Goal: Information Seeking & Learning: Learn about a topic

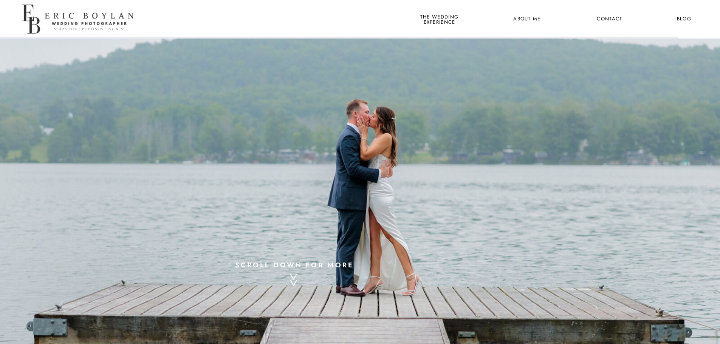
click at [86, 24] on div at bounding box center [79, 19] width 119 height 39
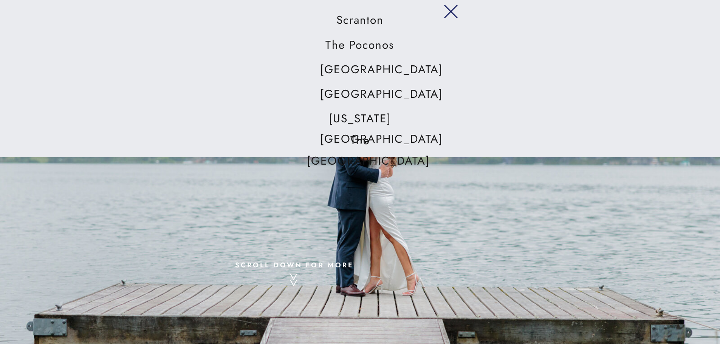
click at [451, 14] on icon at bounding box center [450, 11] width 26 height 23
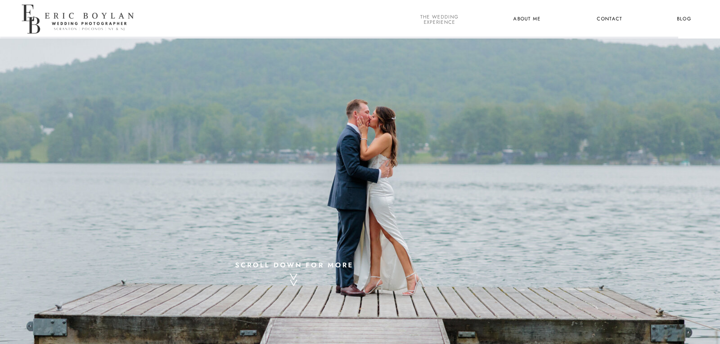
click at [447, 16] on nav "the wedding experience" at bounding box center [438, 19] width 41 height 10
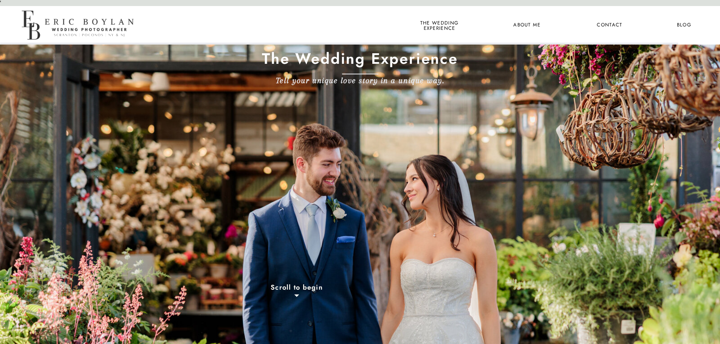
click at [81, 27] on div at bounding box center [79, 25] width 119 height 39
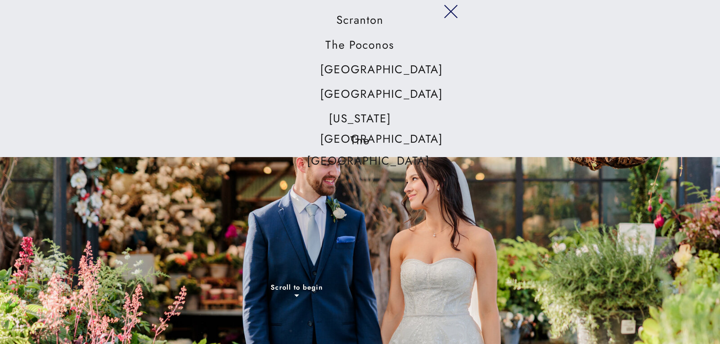
click at [446, 8] on icon at bounding box center [450, 11] width 26 height 23
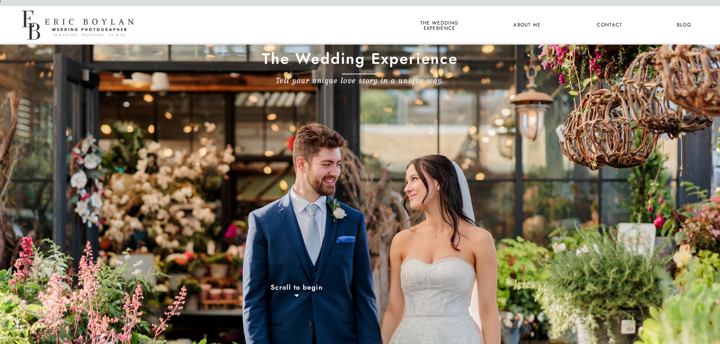
click at [528, 25] on nav "About Me" at bounding box center [526, 25] width 37 height 10
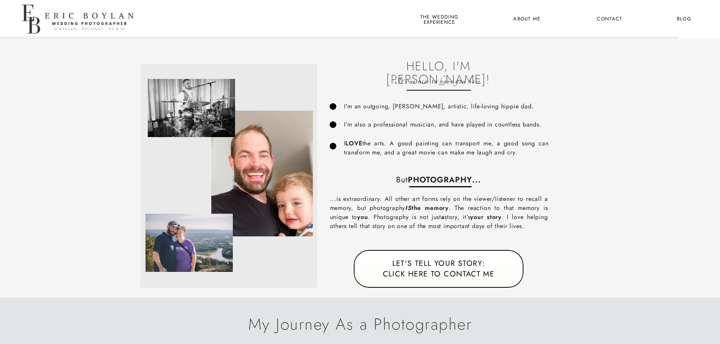
click at [35, 19] on div at bounding box center [79, 19] width 119 height 39
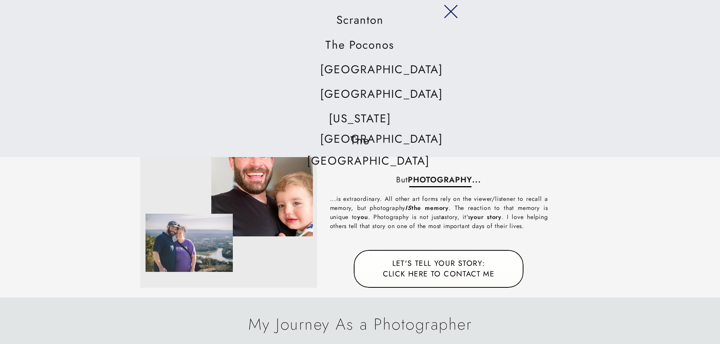
click at [452, 12] on icon at bounding box center [450, 11] width 26 height 23
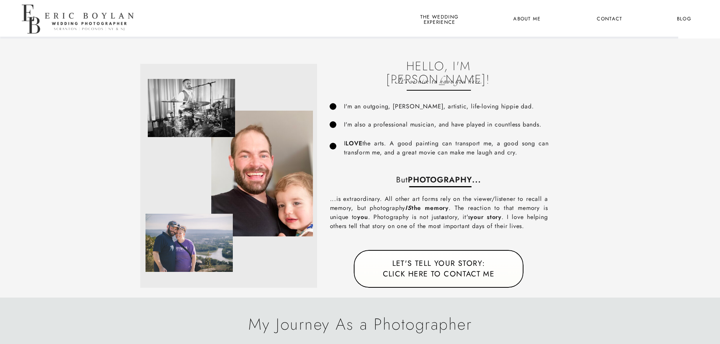
click at [445, 19] on nav "the wedding experience" at bounding box center [438, 19] width 41 height 10
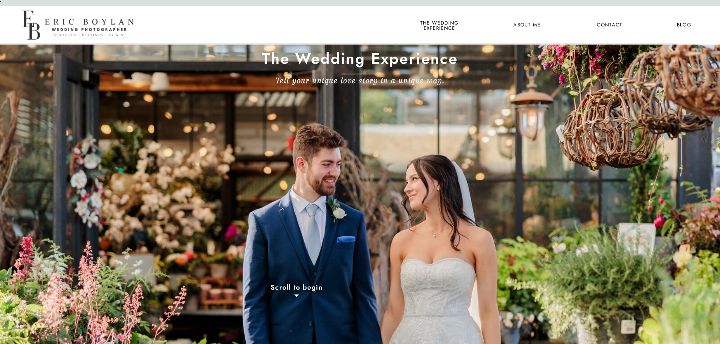
click at [533, 28] on nav "About Me" at bounding box center [526, 25] width 37 height 10
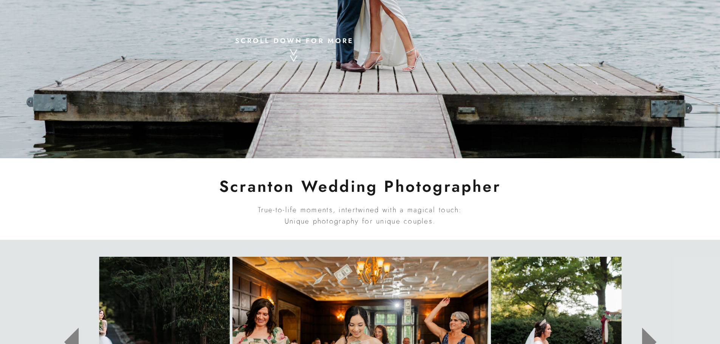
scroll to position [227, 0]
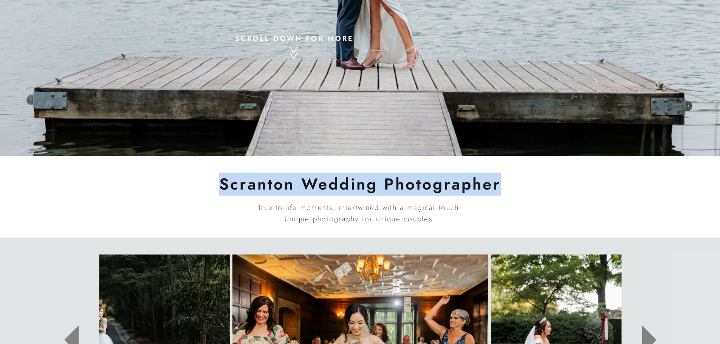
drag, startPoint x: 221, startPoint y: 182, endPoint x: 506, endPoint y: 183, distance: 285.2
click at [506, 183] on h1 "Scranton Wedding Photographer" at bounding box center [360, 184] width 310 height 19
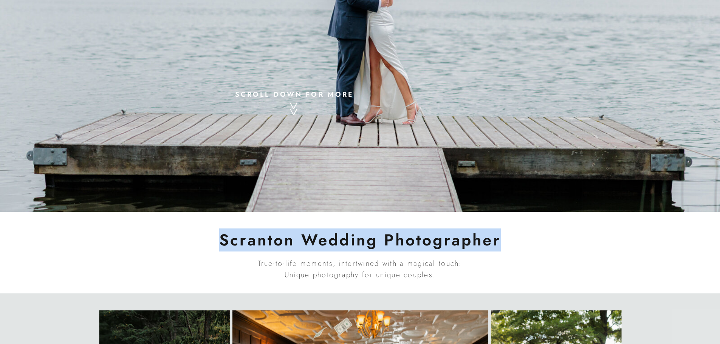
scroll to position [113, 0]
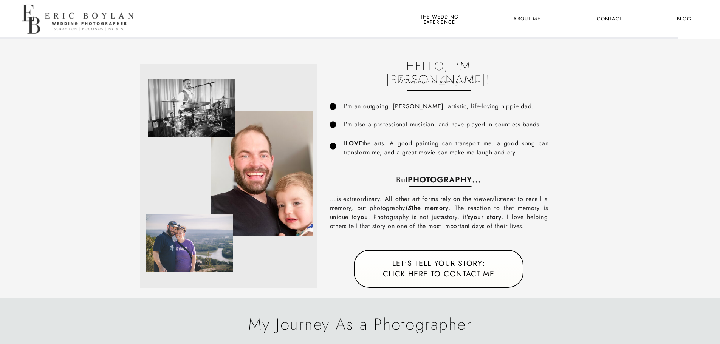
click at [611, 22] on nav "Contact" at bounding box center [609, 19] width 28 height 10
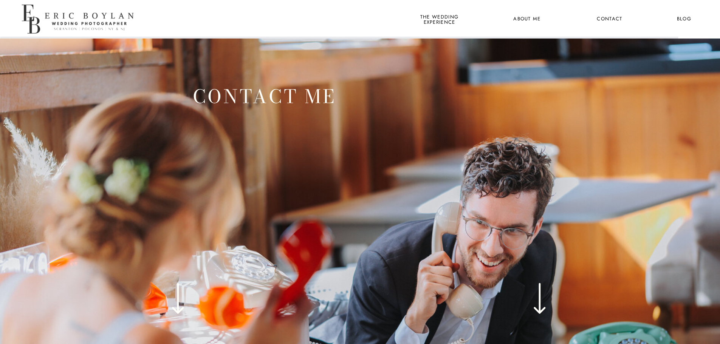
click at [678, 15] on nav "Blog" at bounding box center [684, 19] width 28 height 10
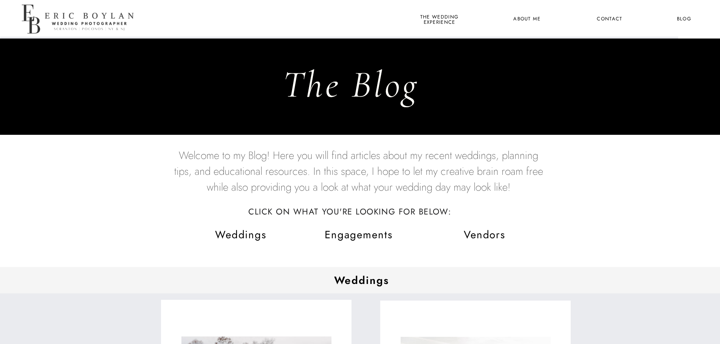
click at [105, 20] on div at bounding box center [79, 19] width 119 height 39
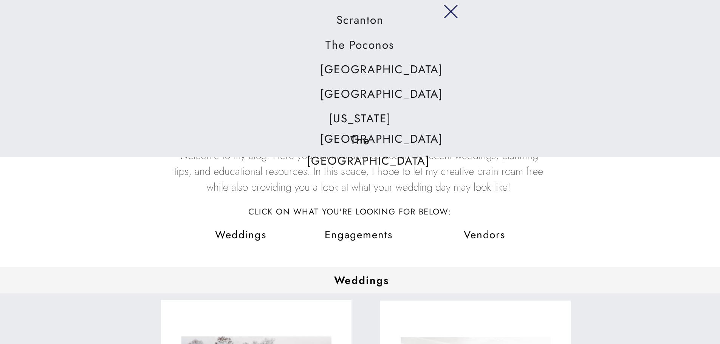
click at [359, 91] on nav "[GEOGRAPHIC_DATA]" at bounding box center [360, 94] width 80 height 21
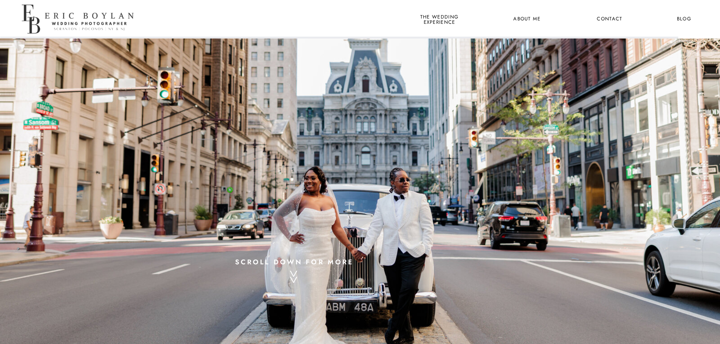
click at [99, 15] on div at bounding box center [79, 19] width 119 height 39
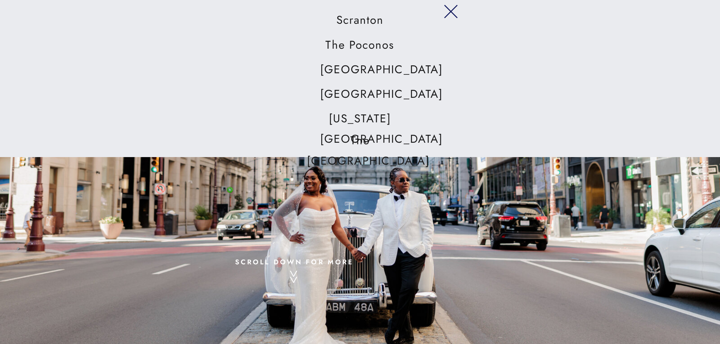
click at [453, 17] on icon at bounding box center [450, 11] width 26 height 23
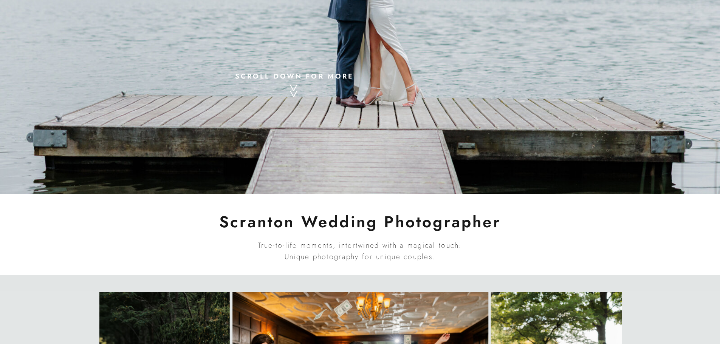
scroll to position [151, 0]
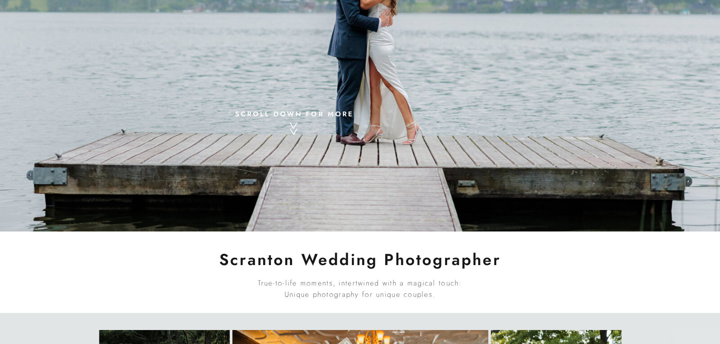
click at [293, 120] on p "^ ^" at bounding box center [294, 158] width 10 height 77
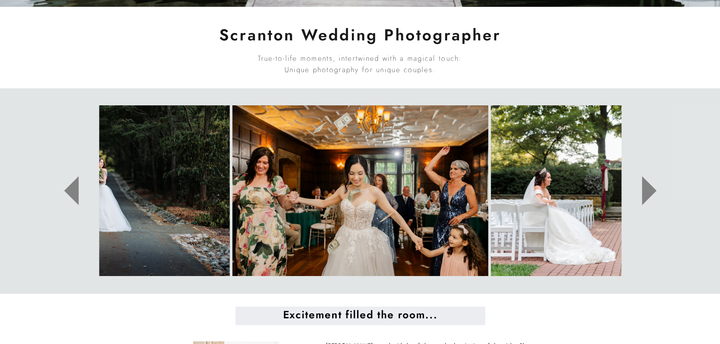
scroll to position [383, 0]
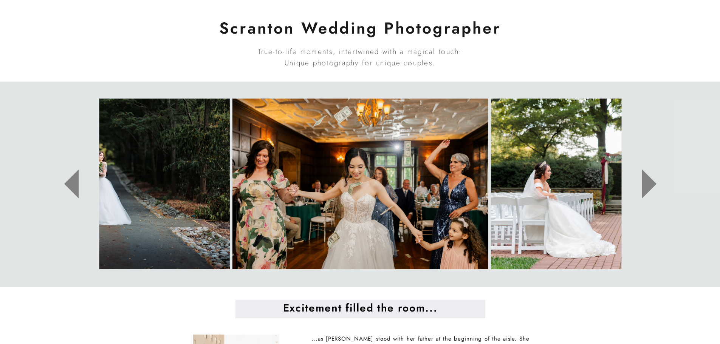
click at [654, 181] on icon at bounding box center [649, 183] width 58 height 77
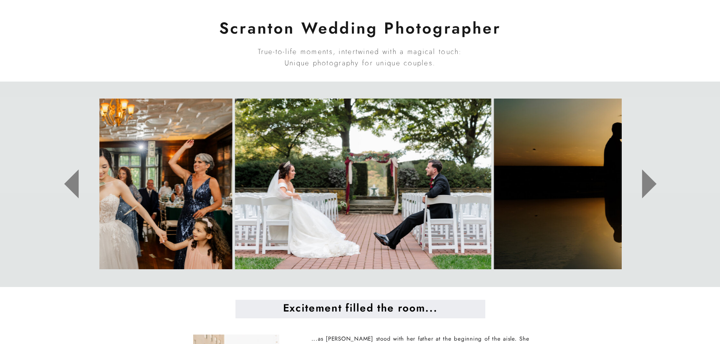
click at [654, 181] on icon at bounding box center [649, 183] width 58 height 77
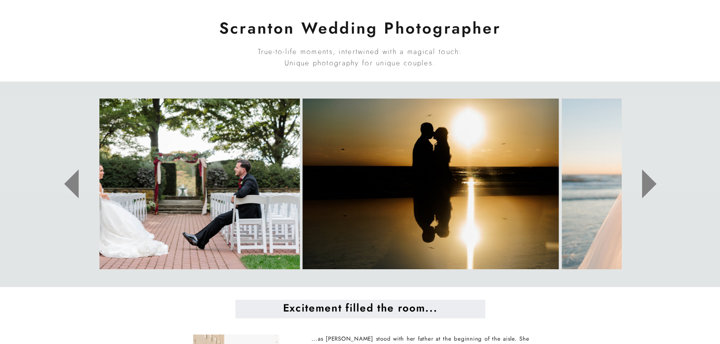
click at [654, 181] on icon at bounding box center [649, 183] width 58 height 77
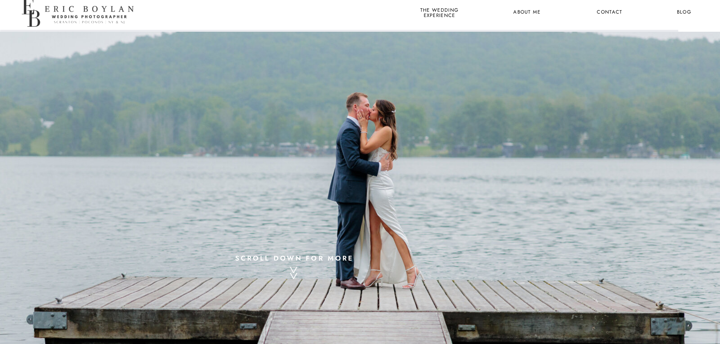
scroll to position [0, 0]
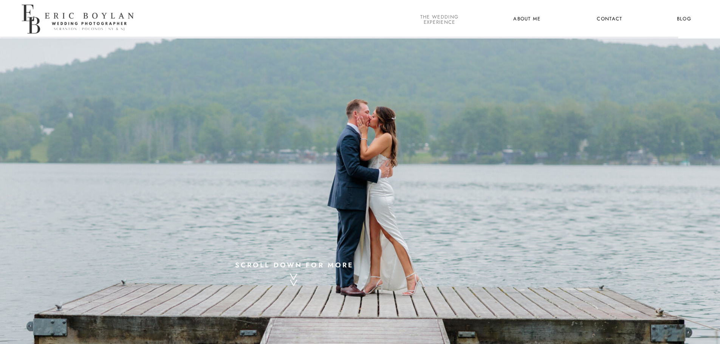
click at [440, 23] on nav "the wedding experience" at bounding box center [438, 19] width 41 height 10
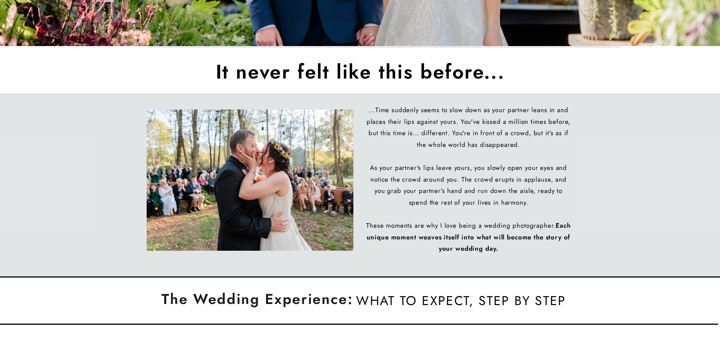
scroll to position [340, 0]
